Goal: Check status: Check status

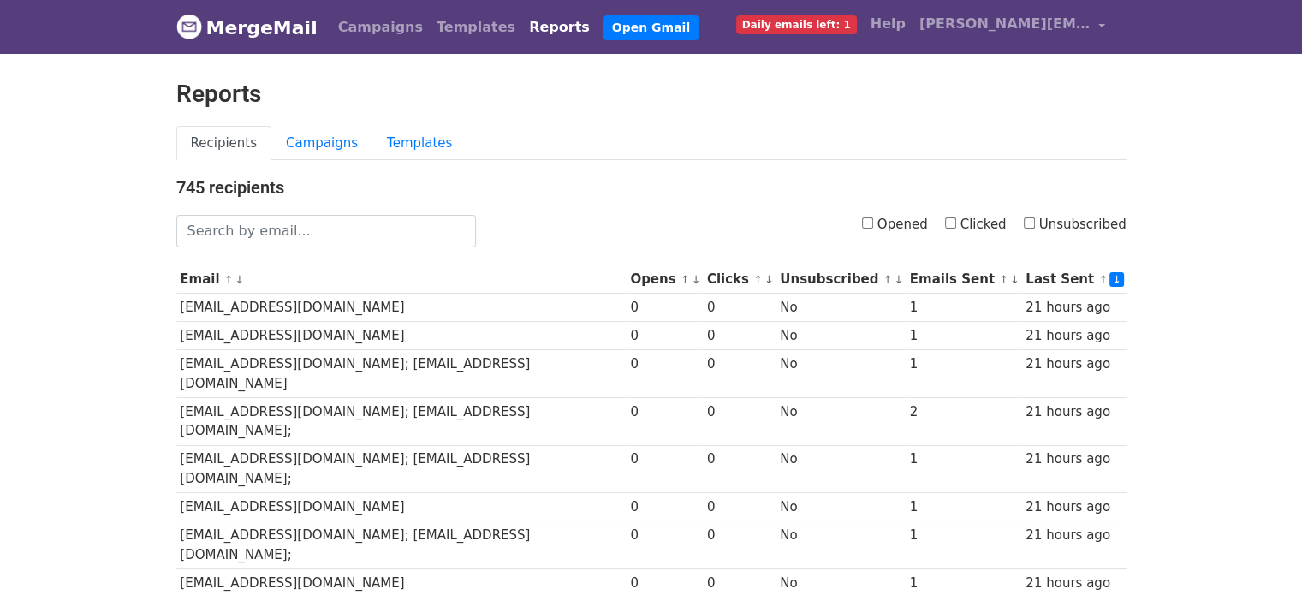
click at [240, 24] on link "MergeMail" at bounding box center [246, 27] width 141 height 36
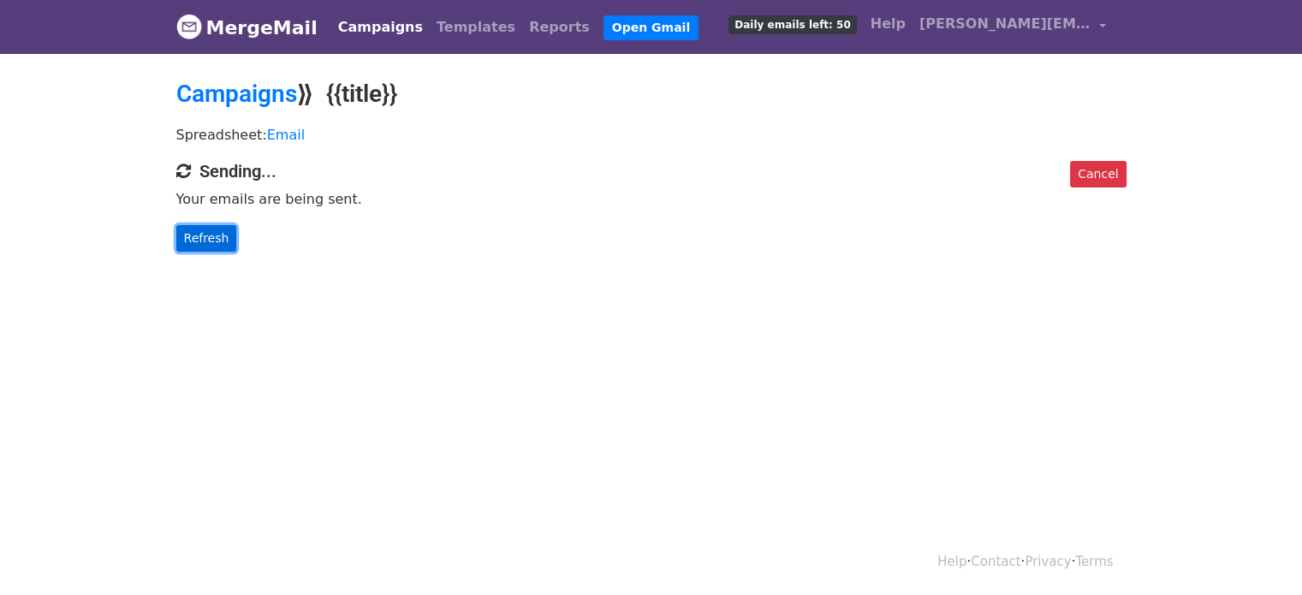
click at [195, 240] on link "Refresh" at bounding box center [206, 238] width 61 height 27
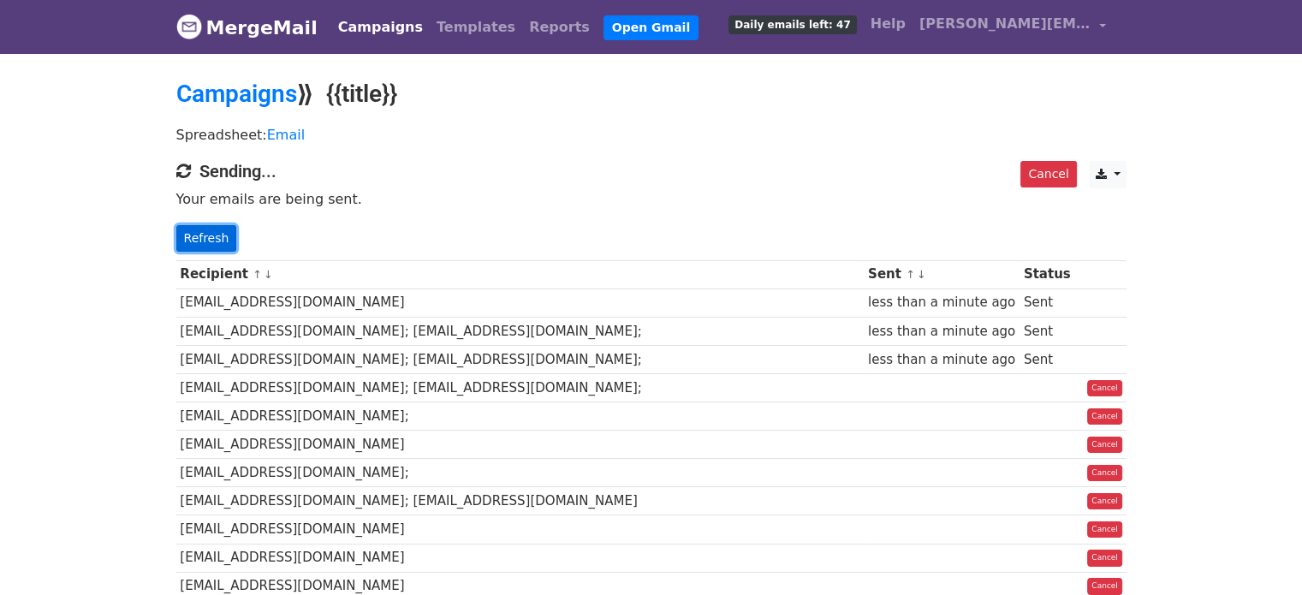
click at [211, 242] on link "Refresh" at bounding box center [206, 238] width 61 height 27
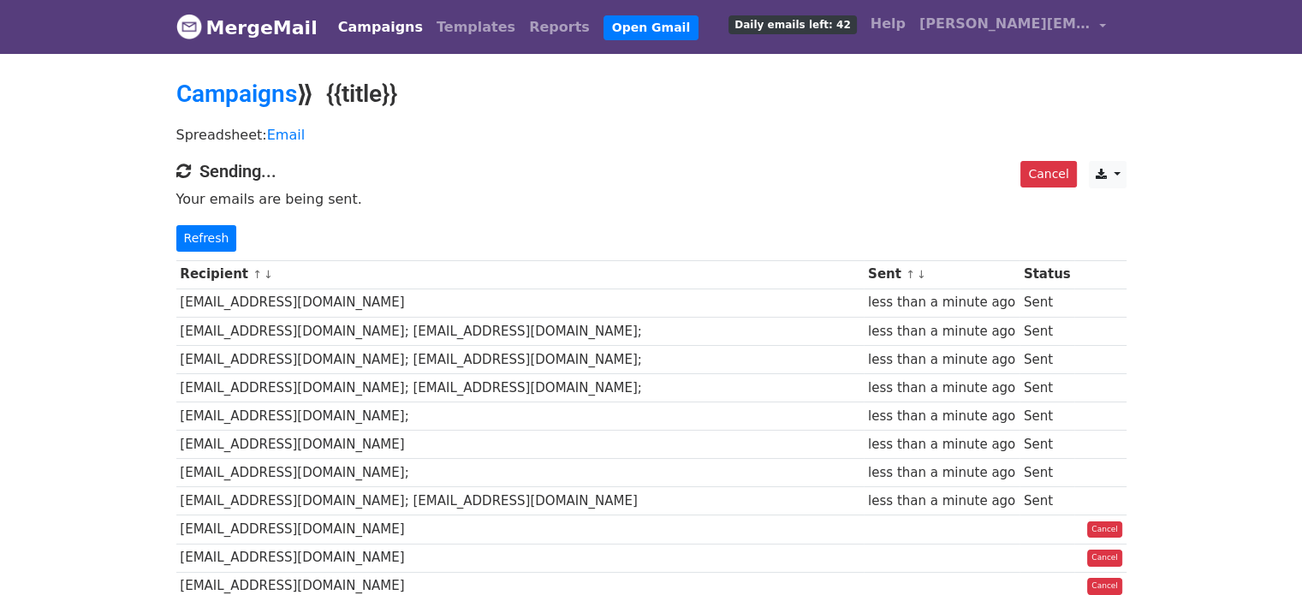
click at [233, 239] on p "Refresh" at bounding box center [651, 238] width 950 height 27
click at [226, 239] on link "Refresh" at bounding box center [206, 238] width 61 height 27
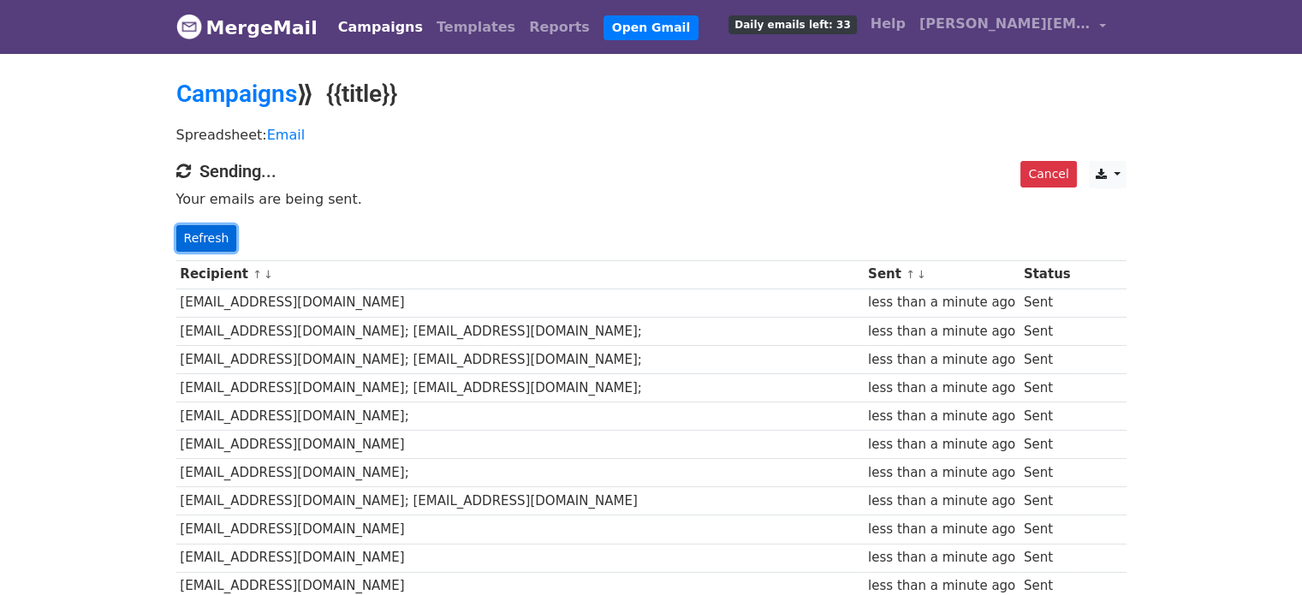
click at [212, 230] on link "Refresh" at bounding box center [206, 238] width 61 height 27
click at [206, 242] on link "Refresh" at bounding box center [206, 238] width 61 height 27
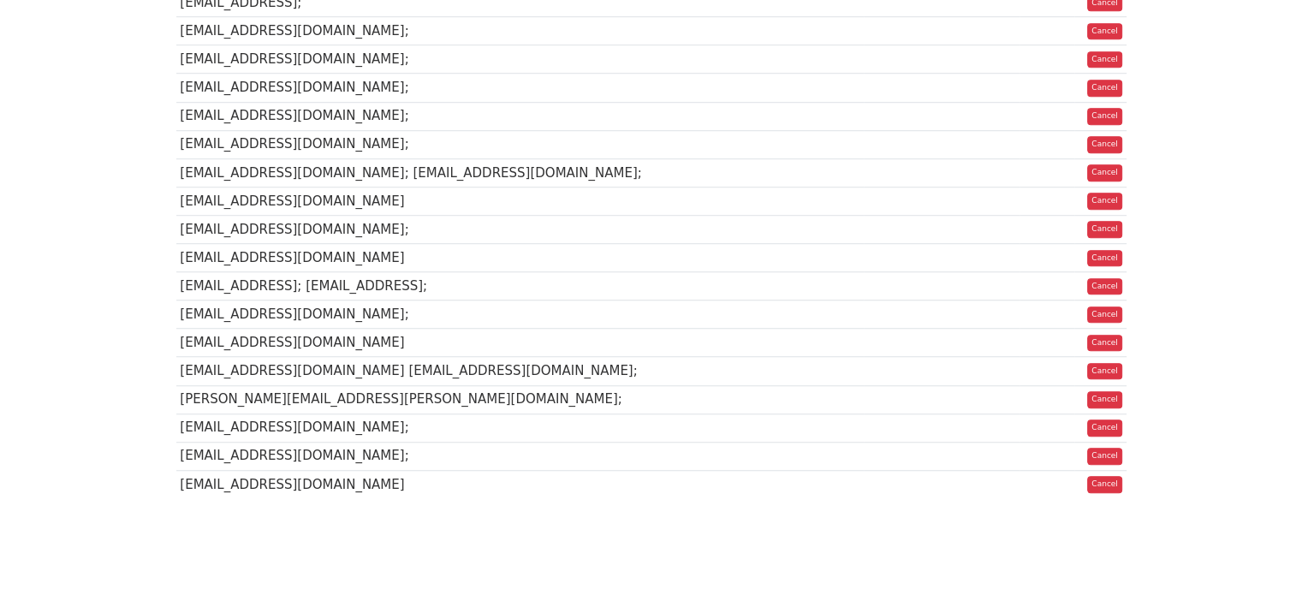
scroll to position [1254, 0]
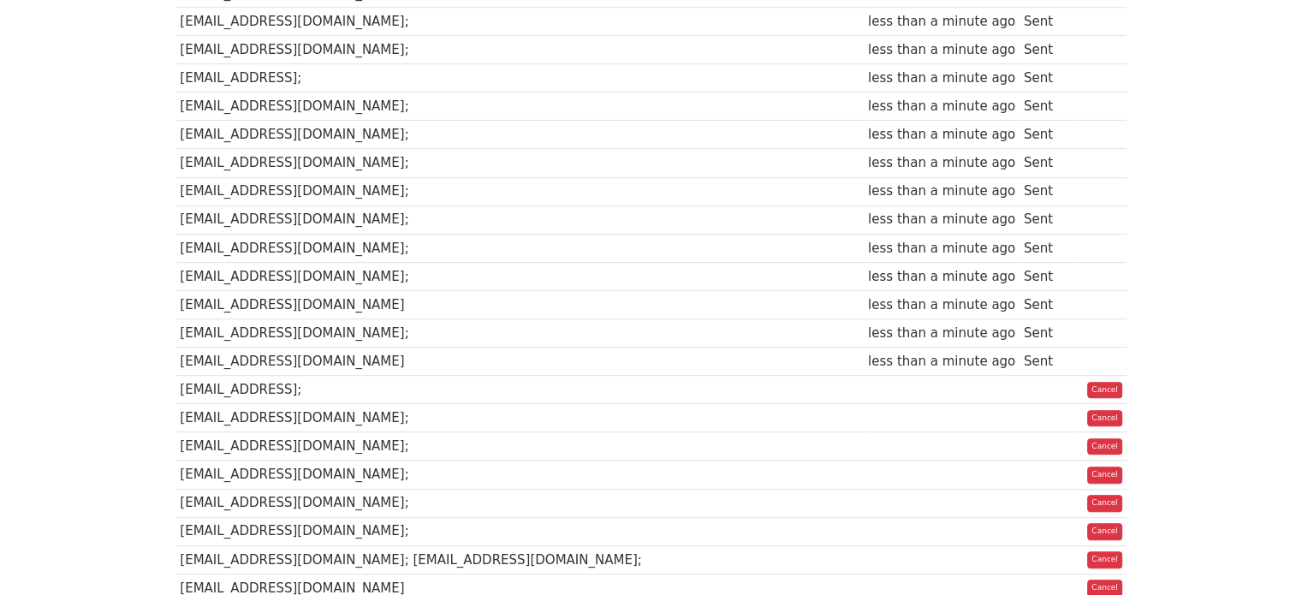
scroll to position [820, 0]
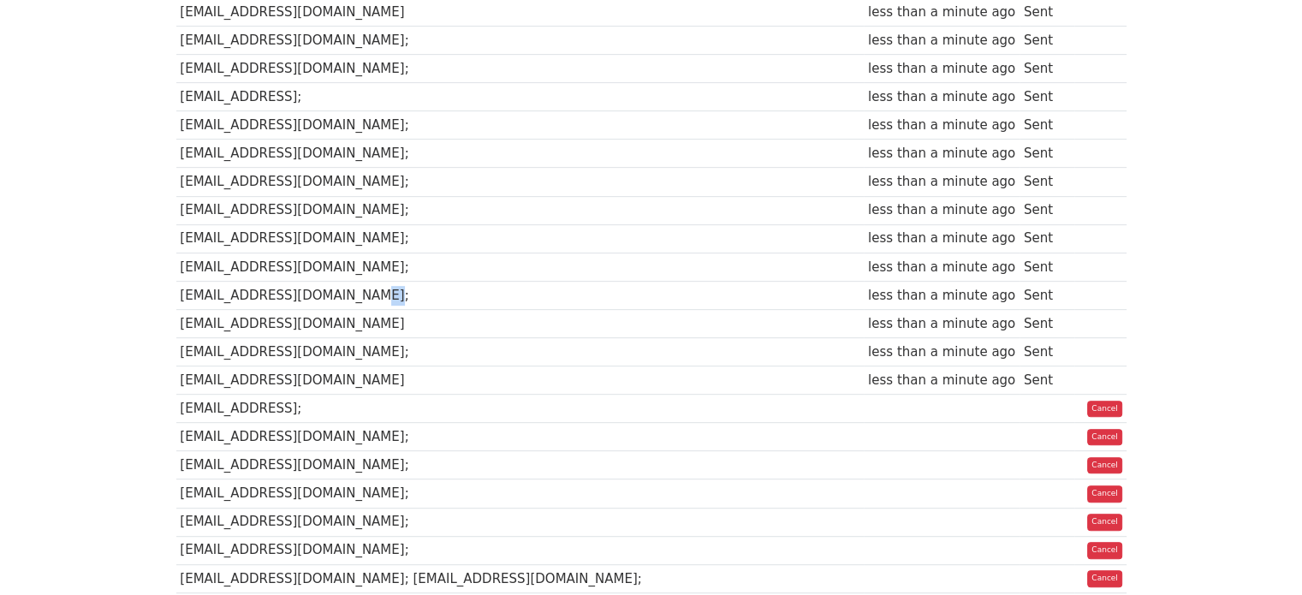
drag, startPoint x: 352, startPoint y: 270, endPoint x: 374, endPoint y: 270, distance: 22.3
click at [374, 281] on td "[EMAIL_ADDRESS][DOMAIN_NAME];" at bounding box center [520, 295] width 688 height 28
click at [359, 281] on td "[EMAIL_ADDRESS][DOMAIN_NAME];" at bounding box center [520, 295] width 688 height 28
drag, startPoint x: 1006, startPoint y: 240, endPoint x: 1051, endPoint y: 234, distance: 45.9
click at [1051, 252] on td "Sent" at bounding box center [1046, 266] width 55 height 28
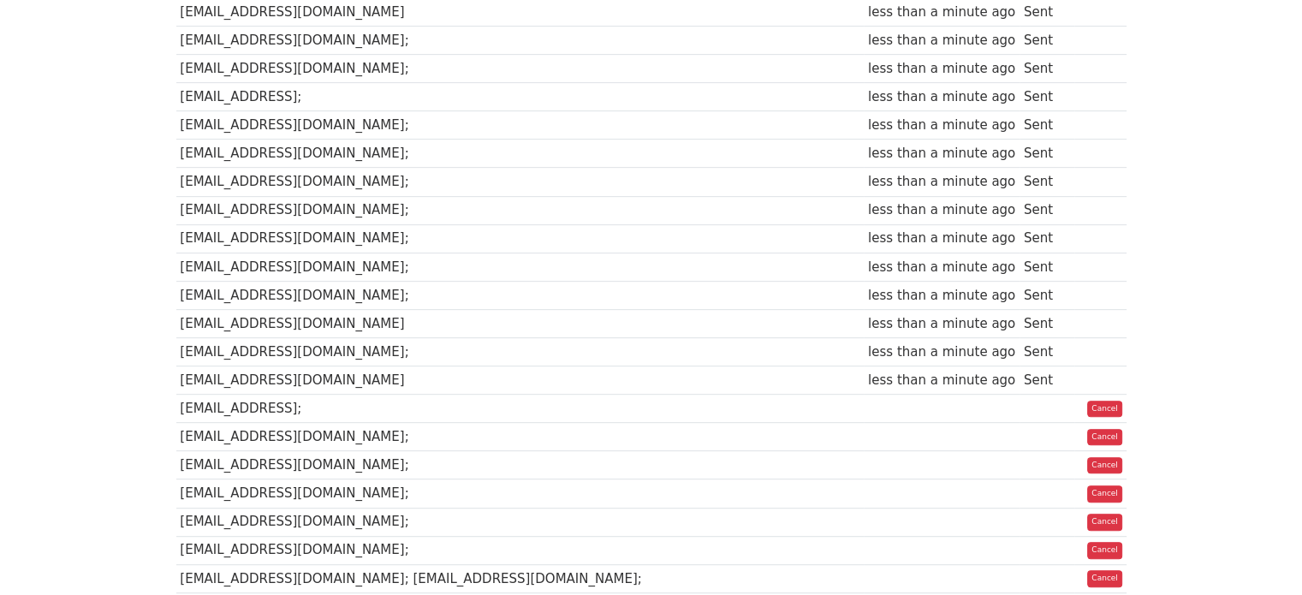
click at [1019, 252] on td "Sent" at bounding box center [1046, 266] width 55 height 28
click at [363, 281] on td "[EMAIL_ADDRESS][DOMAIN_NAME];" at bounding box center [520, 295] width 688 height 28
drag, startPoint x: 988, startPoint y: 239, endPoint x: 1061, endPoint y: 244, distance: 73.8
click at [1061, 252] on tr "support@ucfinance.org; less than a minute ago Sent" at bounding box center [651, 266] width 950 height 28
click at [285, 252] on td "[EMAIL_ADDRESS][DOMAIN_NAME];" at bounding box center [520, 266] width 688 height 28
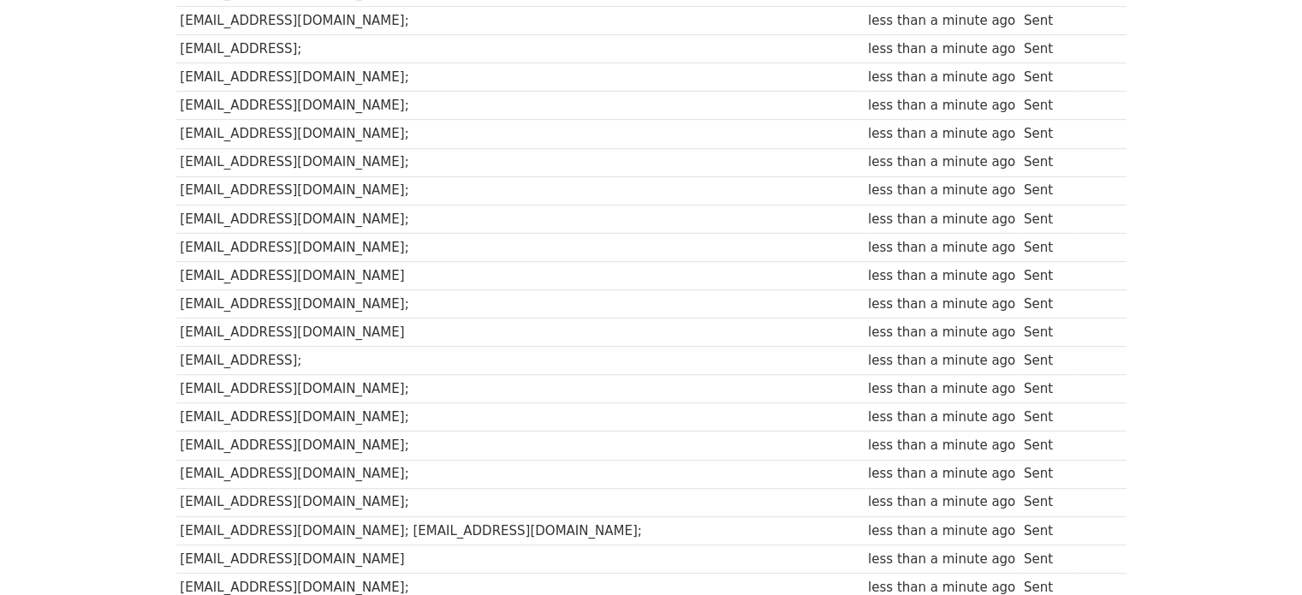
scroll to position [1253, 0]
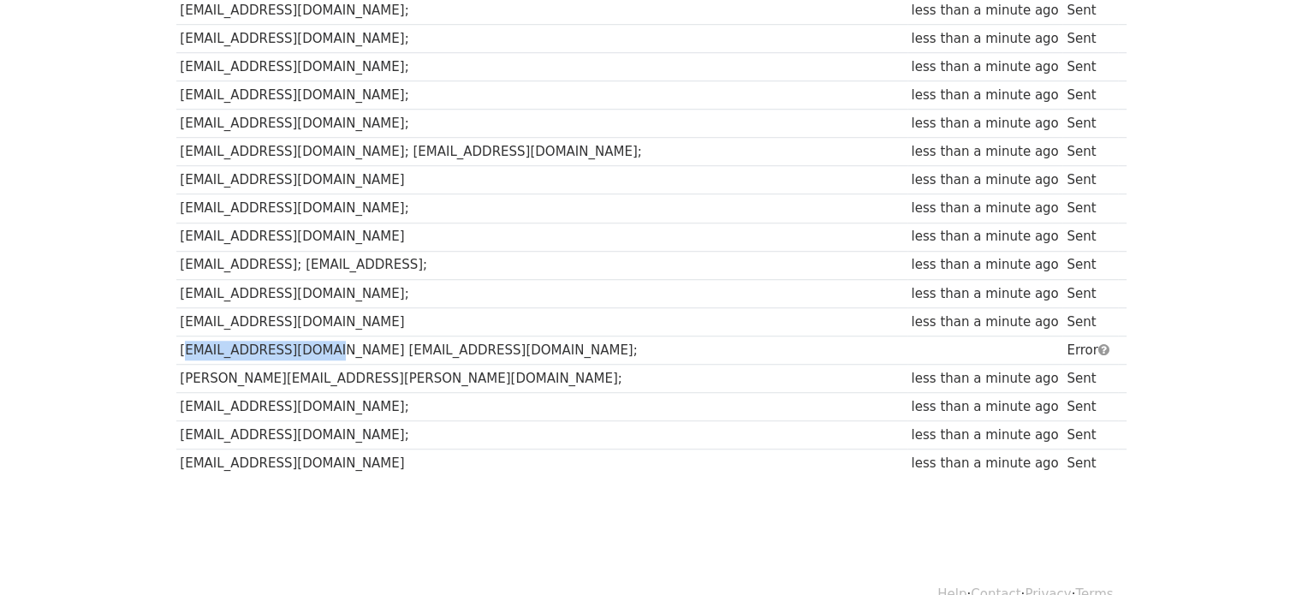
drag, startPoint x: 311, startPoint y: 321, endPoint x: 178, endPoint y: 328, distance: 132.8
click at [178, 335] on td "[EMAIL_ADDRESS][DOMAIN_NAME] [EMAIL_ADDRESS][DOMAIN_NAME];" at bounding box center [541, 349] width 731 height 28
drag, startPoint x: 453, startPoint y: 318, endPoint x: 179, endPoint y: 324, distance: 273.9
click at [179, 335] on td "[EMAIL_ADDRESS][DOMAIN_NAME] [EMAIL_ADDRESS][DOMAIN_NAME];" at bounding box center [541, 349] width 731 height 28
copy td "[EMAIL_ADDRESS][DOMAIN_NAME] [EMAIL_ADDRESS][DOMAIN_NAME];"
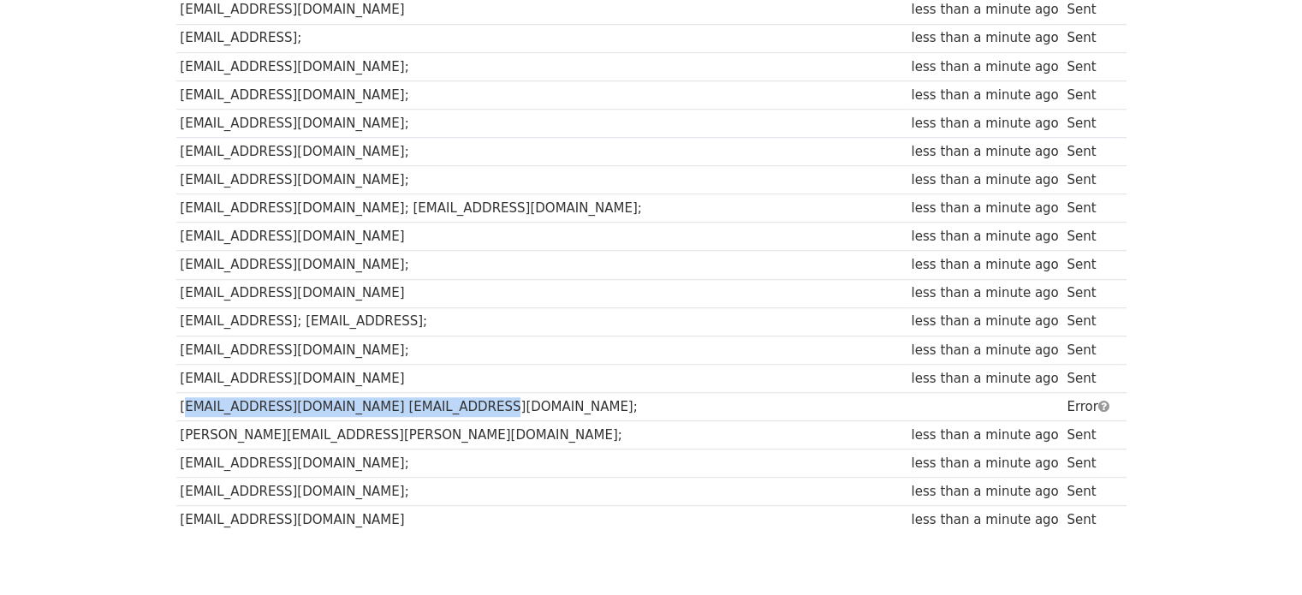
scroll to position [1198, 0]
